Goal: Entertainment & Leisure: Consume media (video, audio)

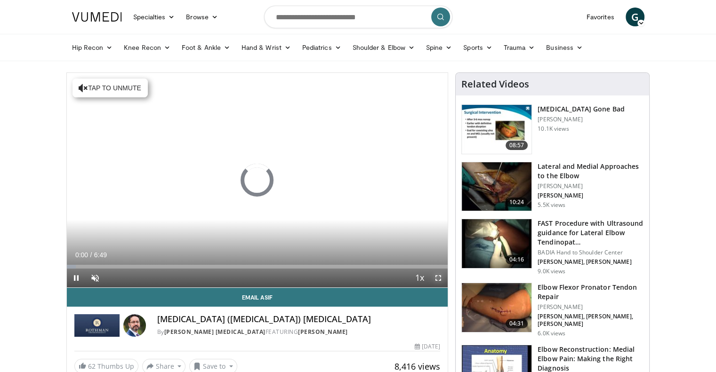
click at [441, 279] on span "Video Player" at bounding box center [438, 278] width 19 height 19
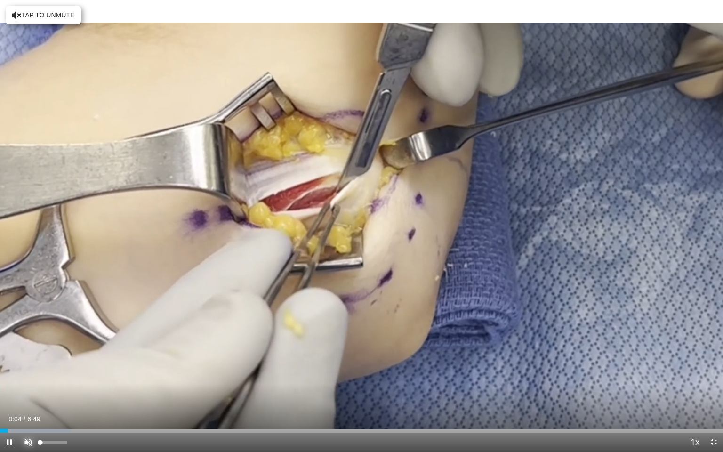
click at [26, 372] on span "Video Player" at bounding box center [28, 442] width 19 height 19
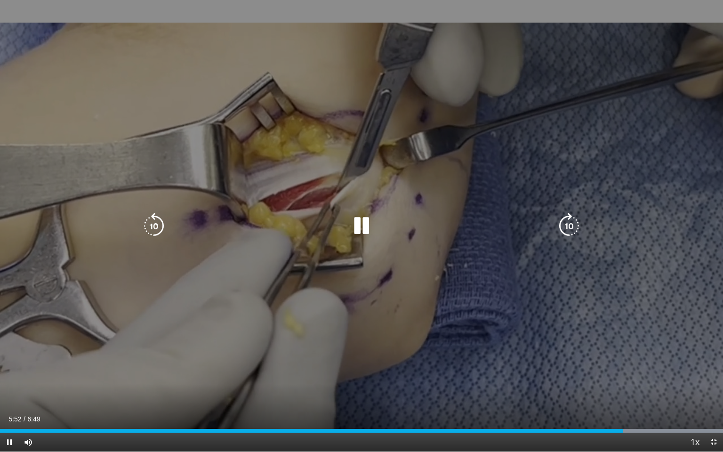
click at [368, 225] on icon "Video Player" at bounding box center [361, 226] width 26 height 26
